Goal: Task Accomplishment & Management: Manage account settings

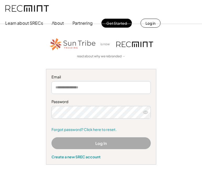
click at [82, 86] on input "email" at bounding box center [101, 87] width 99 height 13
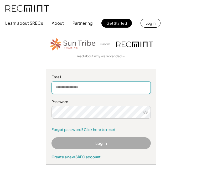
type input "**********"
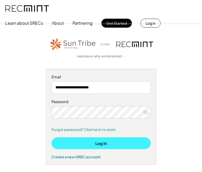
click at [112, 144] on button "Log In" at bounding box center [101, 143] width 99 height 12
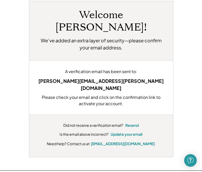
scroll to position [26, 0]
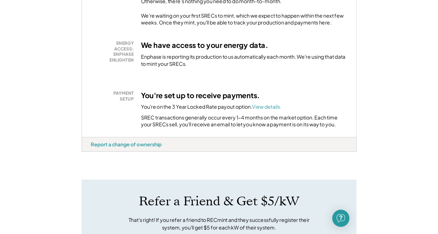
scroll to position [158, 0]
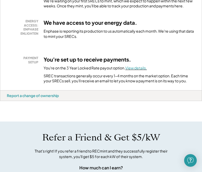
click at [141, 70] on font "View details." at bounding box center [136, 67] width 22 height 5
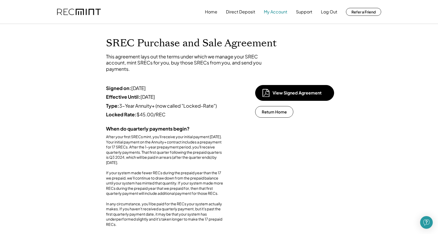
click at [202, 11] on button "My Account" at bounding box center [275, 12] width 23 height 11
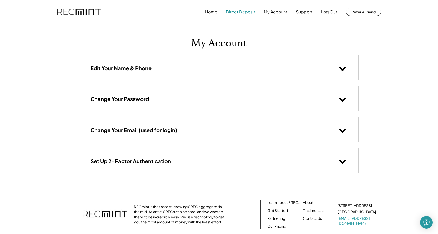
click at [237, 9] on button "Direct Deposit" at bounding box center [240, 12] width 29 height 11
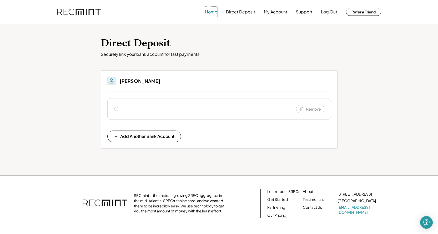
click at [211, 11] on button "Home" at bounding box center [211, 12] width 12 height 11
